Goal: Book appointment/travel/reservation

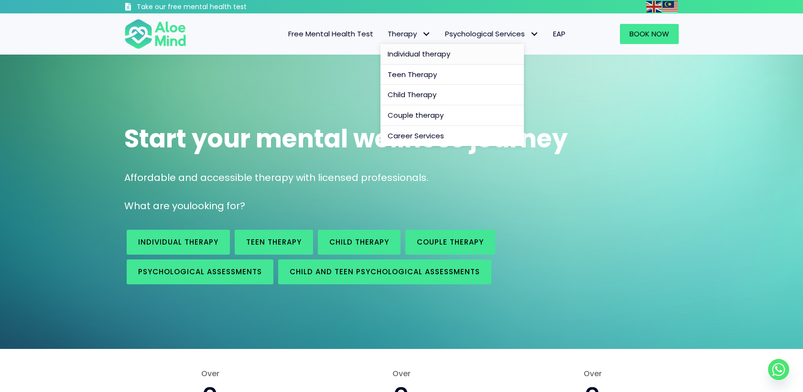
click at [410, 52] on span "Individual therapy" at bounding box center [419, 54] width 63 height 10
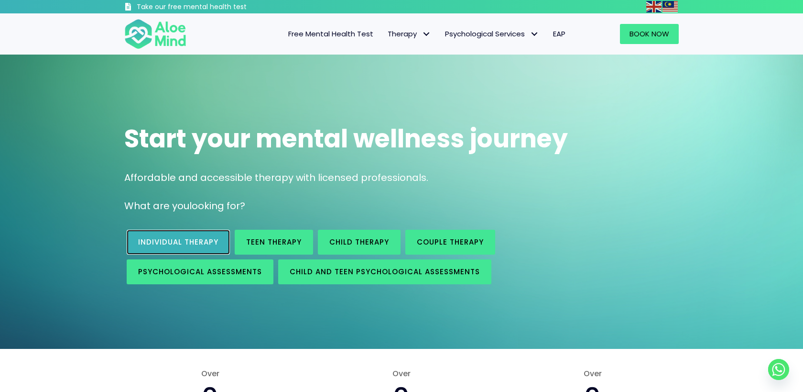
click at [203, 243] on span "Individual therapy" at bounding box center [178, 242] width 80 height 10
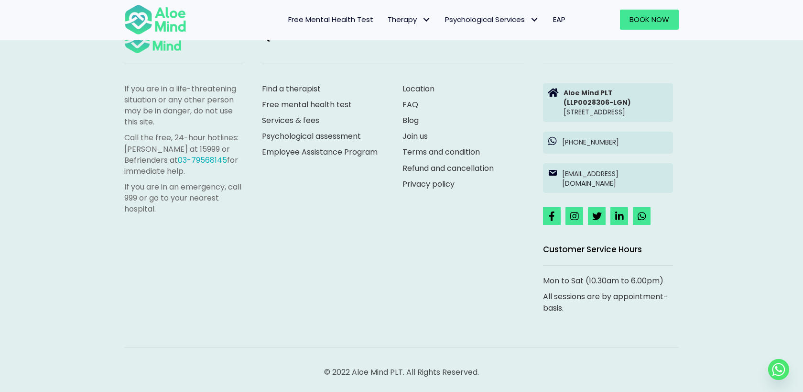
scroll to position [1656, 0]
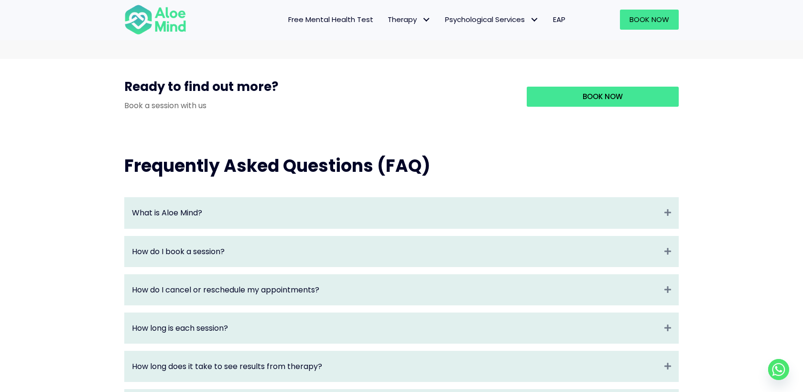
scroll to position [897, 0]
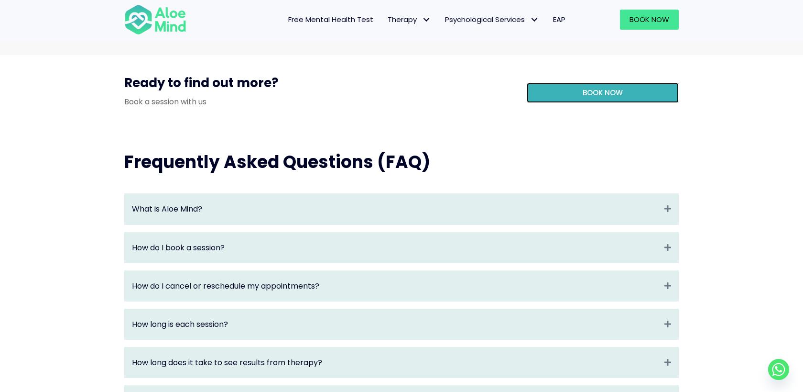
click at [560, 103] on link "Book Now" at bounding box center [603, 93] width 152 height 20
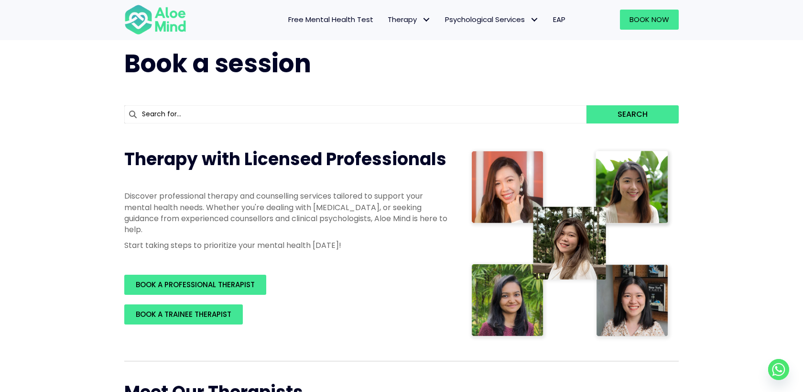
scroll to position [26, 0]
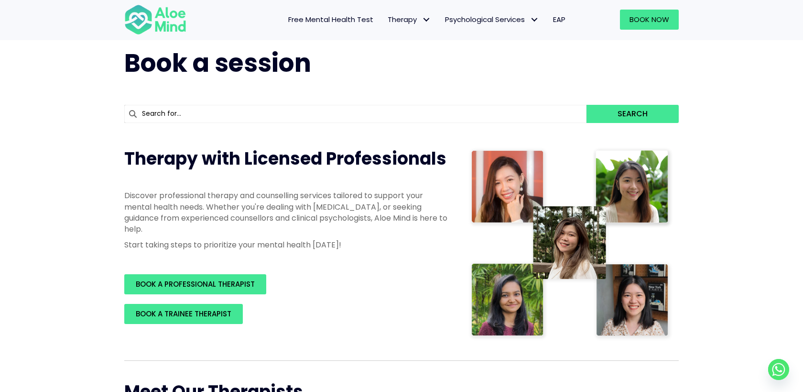
click at [466, 114] on input "text" at bounding box center [355, 114] width 462 height 18
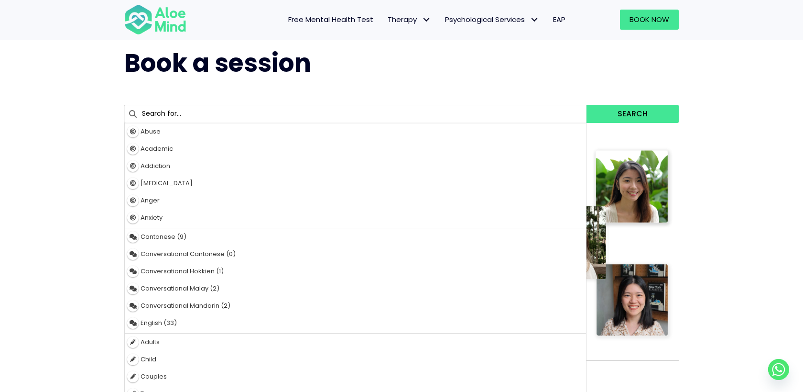
click at [529, 92] on div "4 results are available, use up and down arrow keys to navigate. Abuse Academic…" at bounding box center [402, 113] width 574 height 47
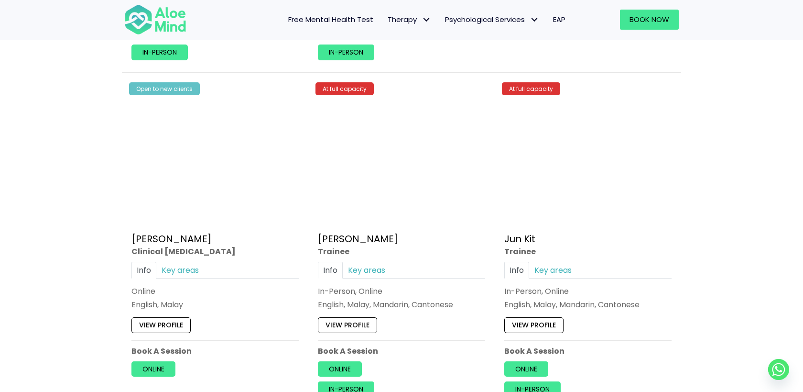
scroll to position [3302, 0]
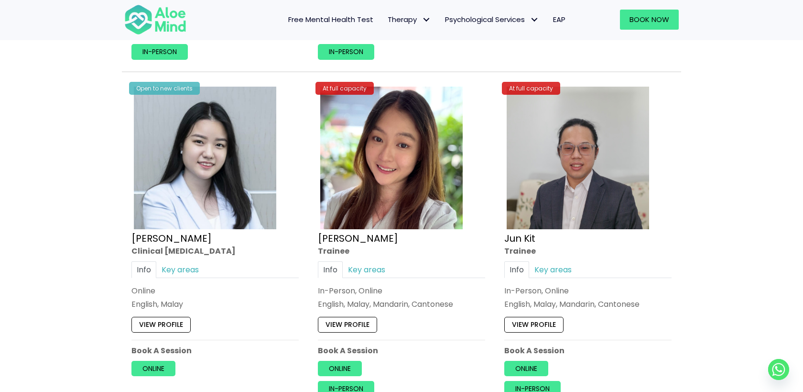
click at [394, 153] on img at bounding box center [391, 158] width 142 height 142
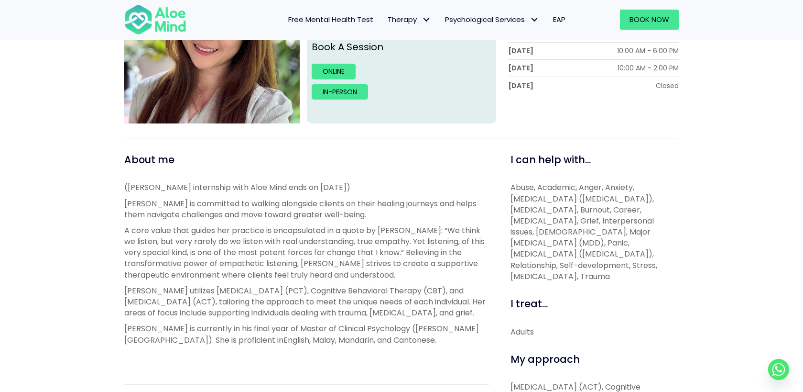
scroll to position [218, 0]
